Goal: Check status: Check status

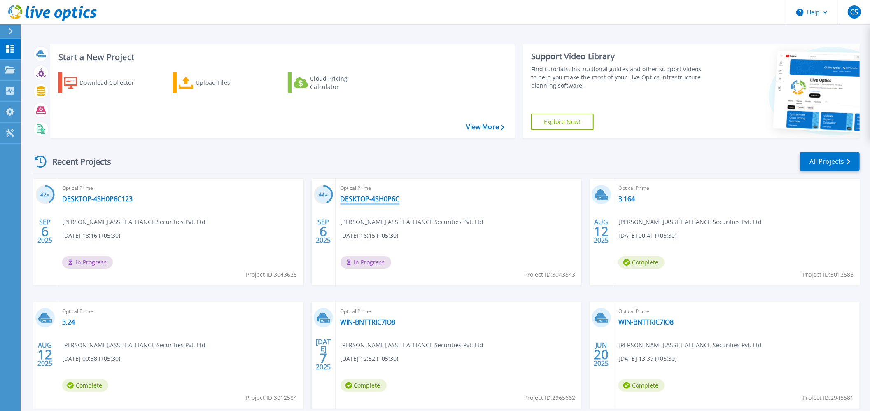
click at [366, 200] on link "DESKTOP-4SH0P6C" at bounding box center [370, 199] width 59 height 8
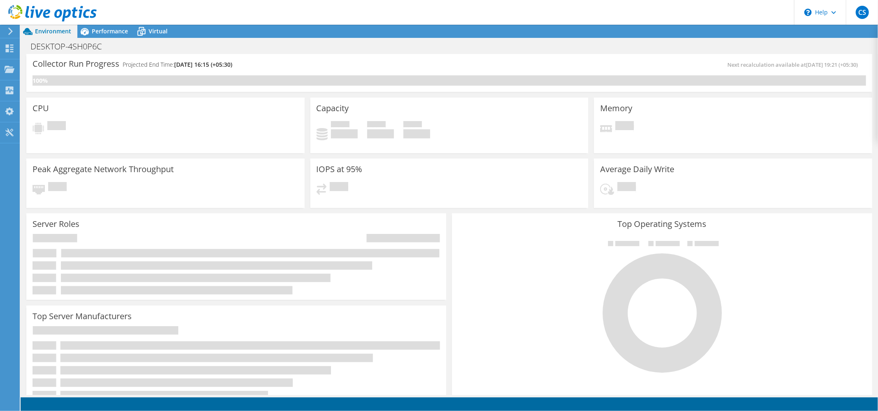
click at [104, 29] on span "Performance" at bounding box center [110, 31] width 36 height 8
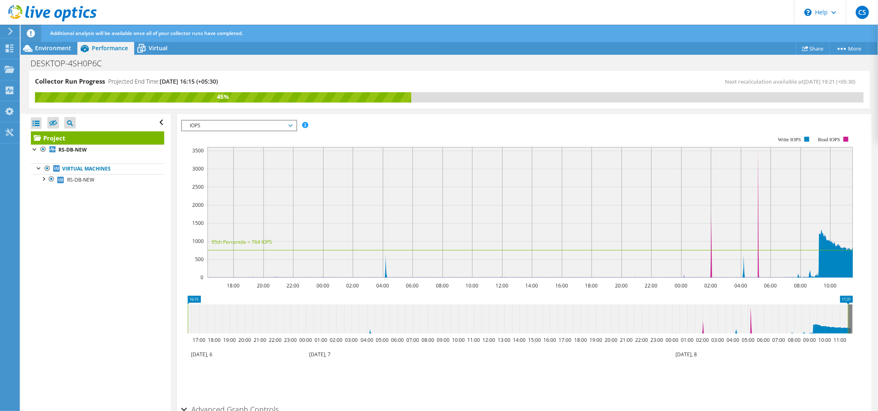
scroll to position [165, 0]
click at [256, 125] on span "IOPS" at bounding box center [239, 125] width 106 height 10
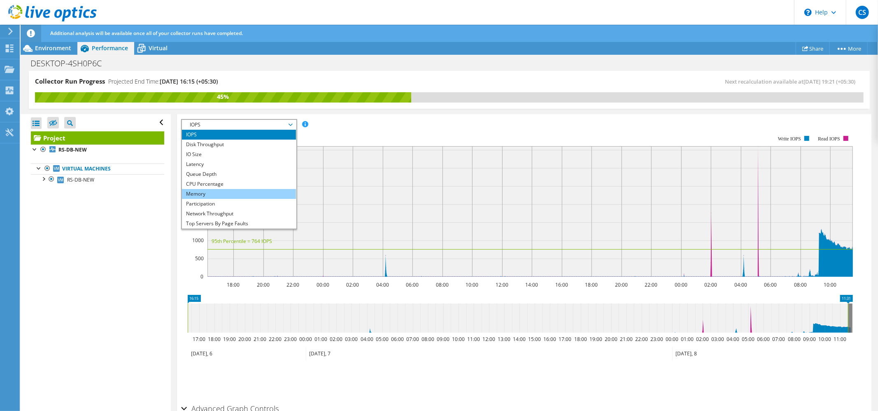
click at [210, 196] on li "Memory" at bounding box center [239, 194] width 114 height 10
